Goal: Task Accomplishment & Management: Complete application form

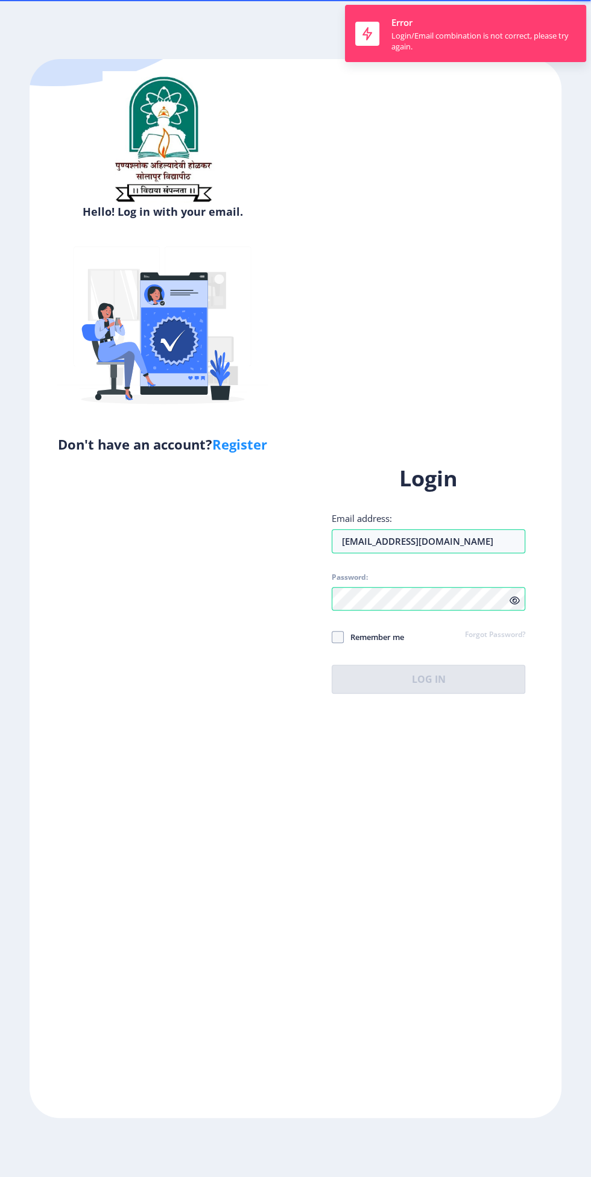
click at [514, 640] on div "Login Email address: [EMAIL_ADDRESS][DOMAIN_NAME] Password: Remember me Forgot …" at bounding box center [428, 579] width 193 height 230
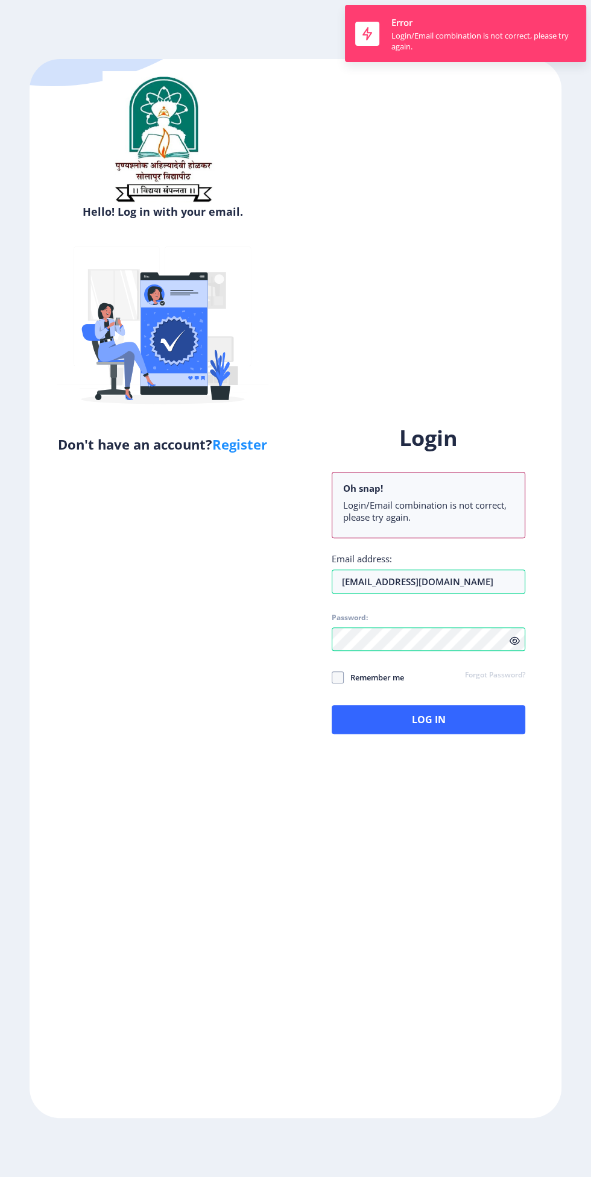
click at [517, 646] on icon at bounding box center [514, 641] width 10 height 9
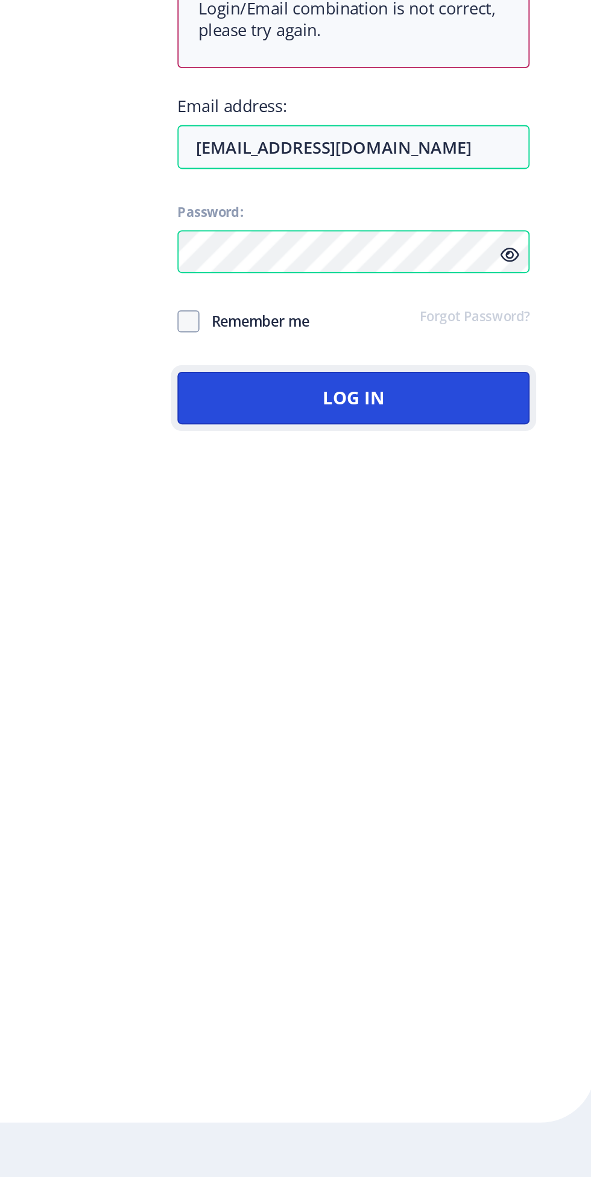
click at [378, 734] on button "Log In" at bounding box center [428, 719] width 193 height 29
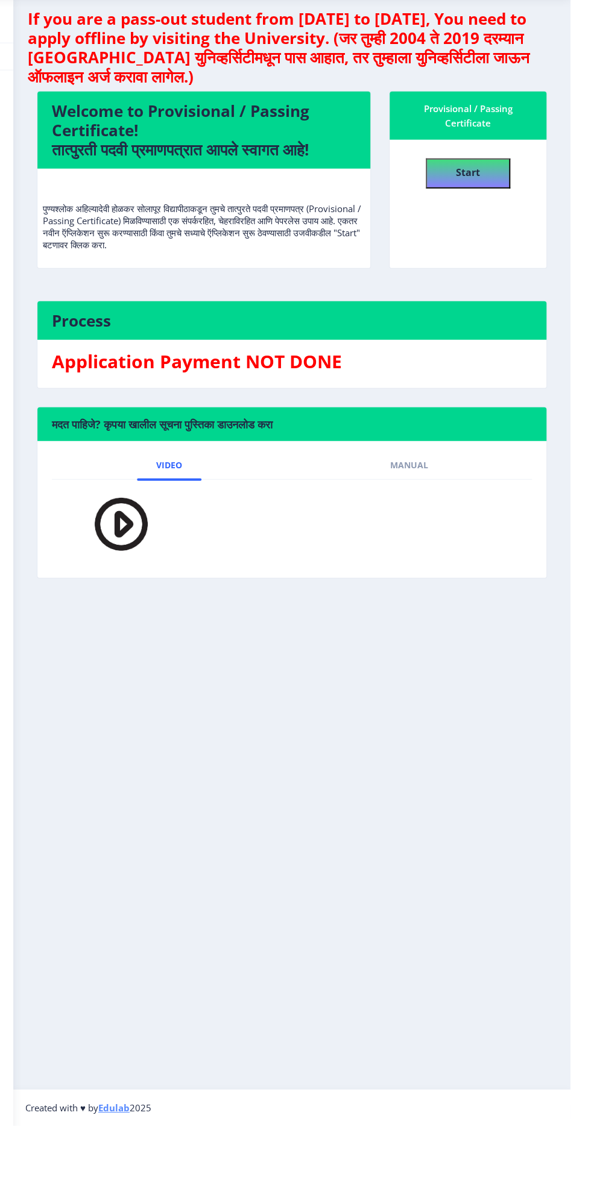
scroll to position [1, 0]
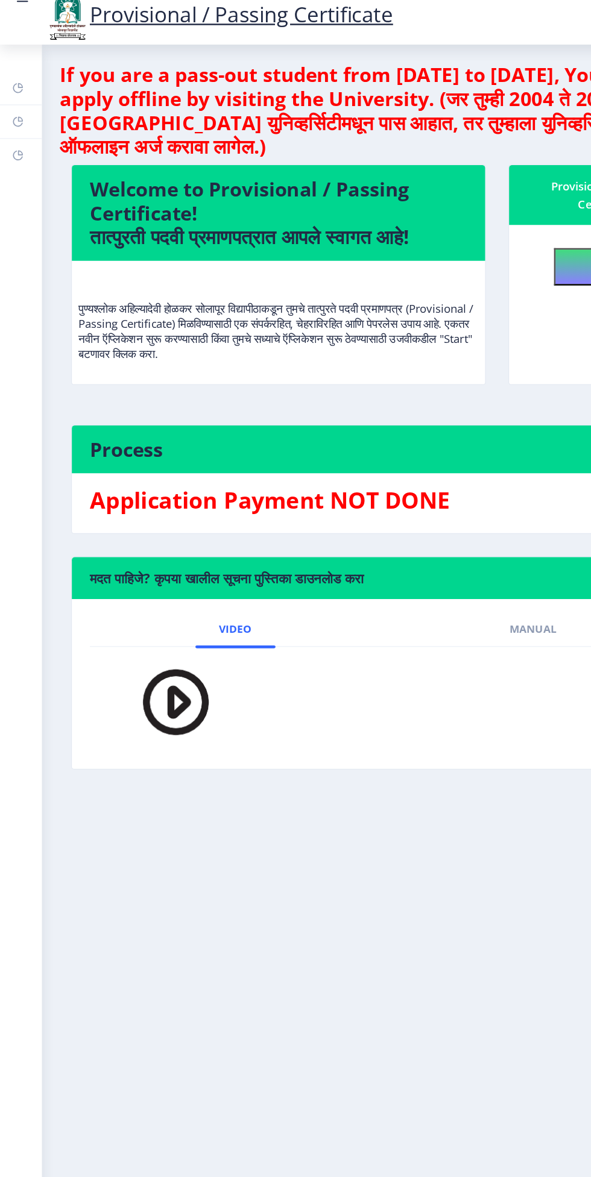
click at [278, 424] on h3 "Application Payment NOT DONE" at bounding box center [312, 413] width 480 height 24
click at [18, 12] on rect at bounding box center [18, 11] width 9 height 1
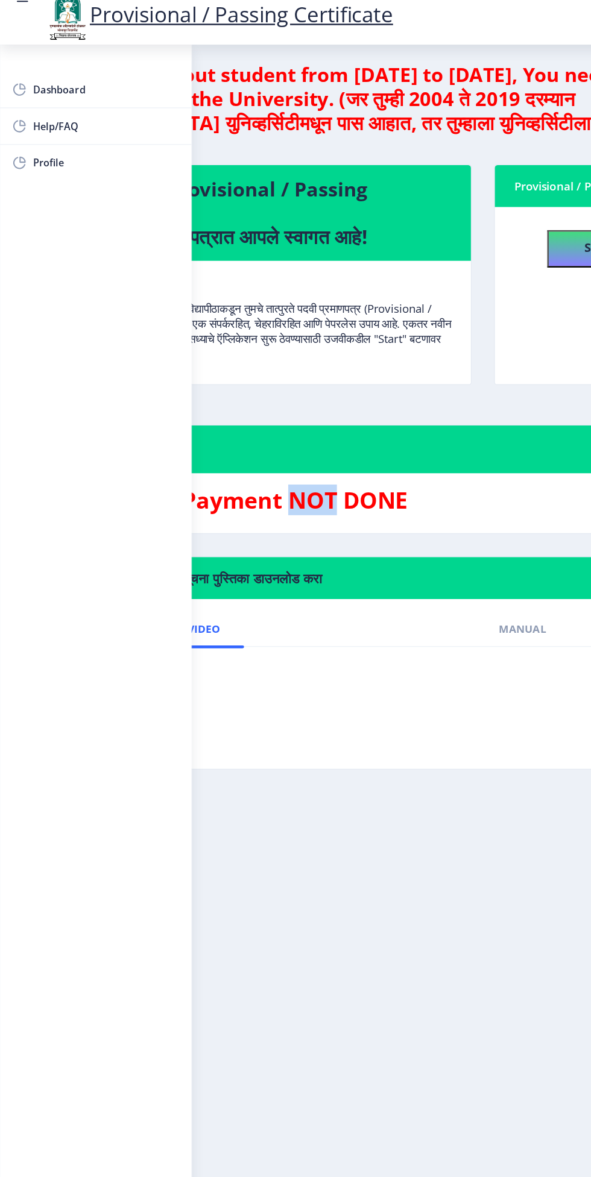
click at [42, 80] on span "Dashboard" at bounding box center [86, 82] width 118 height 14
click at [273, 696] on nb-layout-column "If you are a pass-out student from [DATE] to [DATE], You need to apply offline …" at bounding box center [295, 593] width 591 height 1095
click at [271, 674] on nb-layout-column "If you are a pass-out student from [DATE] to [DATE], You need to apply offline …" at bounding box center [295, 593] width 591 height 1095
click at [18, 7] on rect at bounding box center [18, 5] width 9 height 1
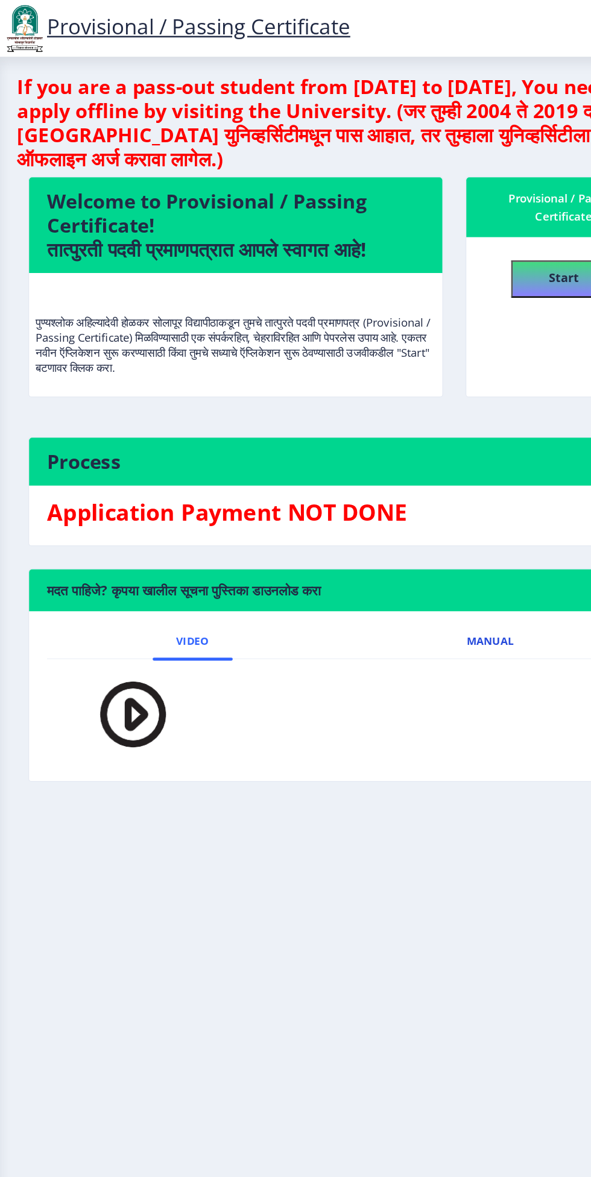
click at [403, 506] on link "Manual" at bounding box center [429, 516] width 77 height 29
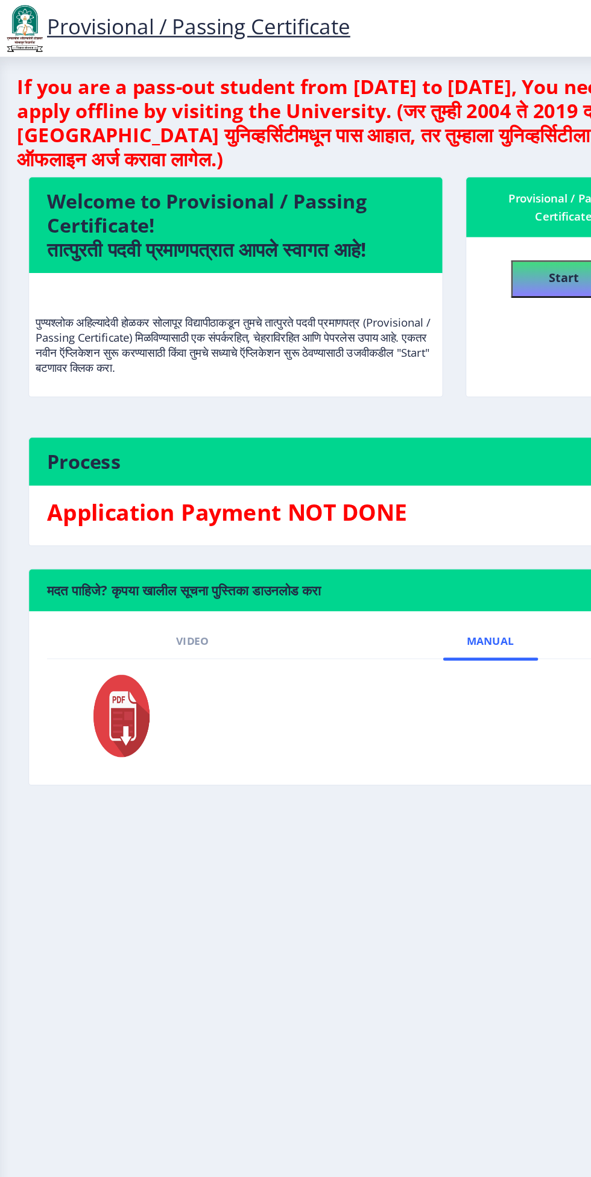
click at [136, 579] on img at bounding box center [125, 577] width 66 height 72
click at [124, 567] on img at bounding box center [125, 577] width 66 height 72
